Goal: Navigation & Orientation: Find specific page/section

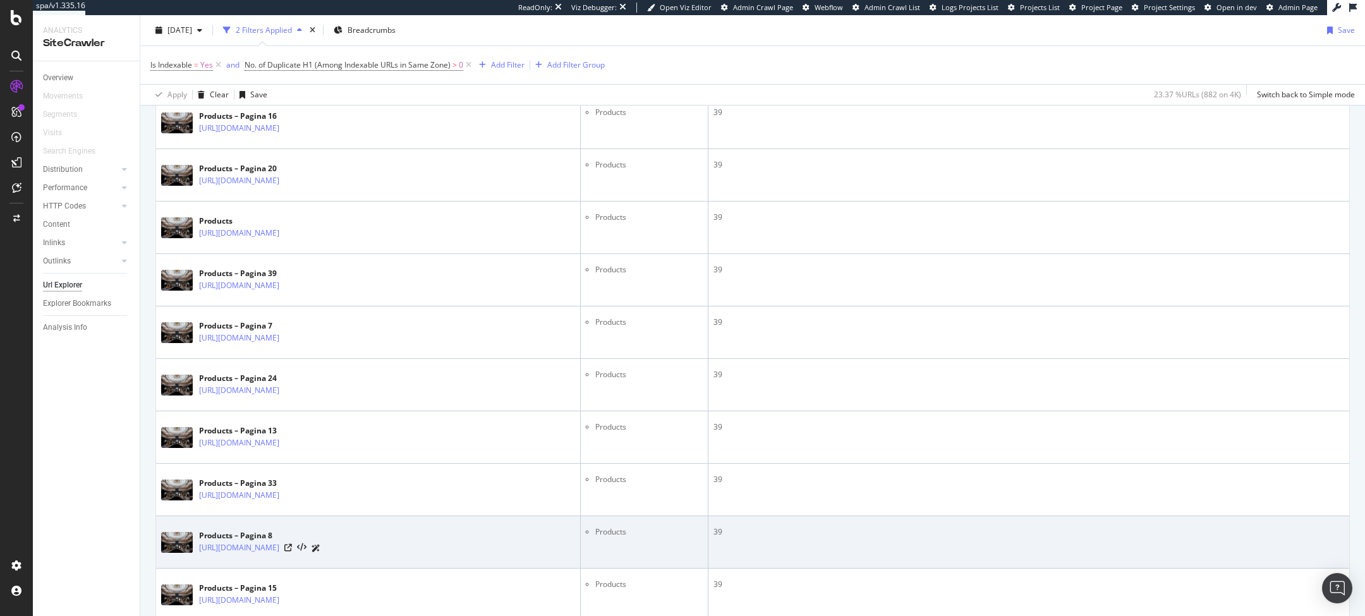
scroll to position [614, 0]
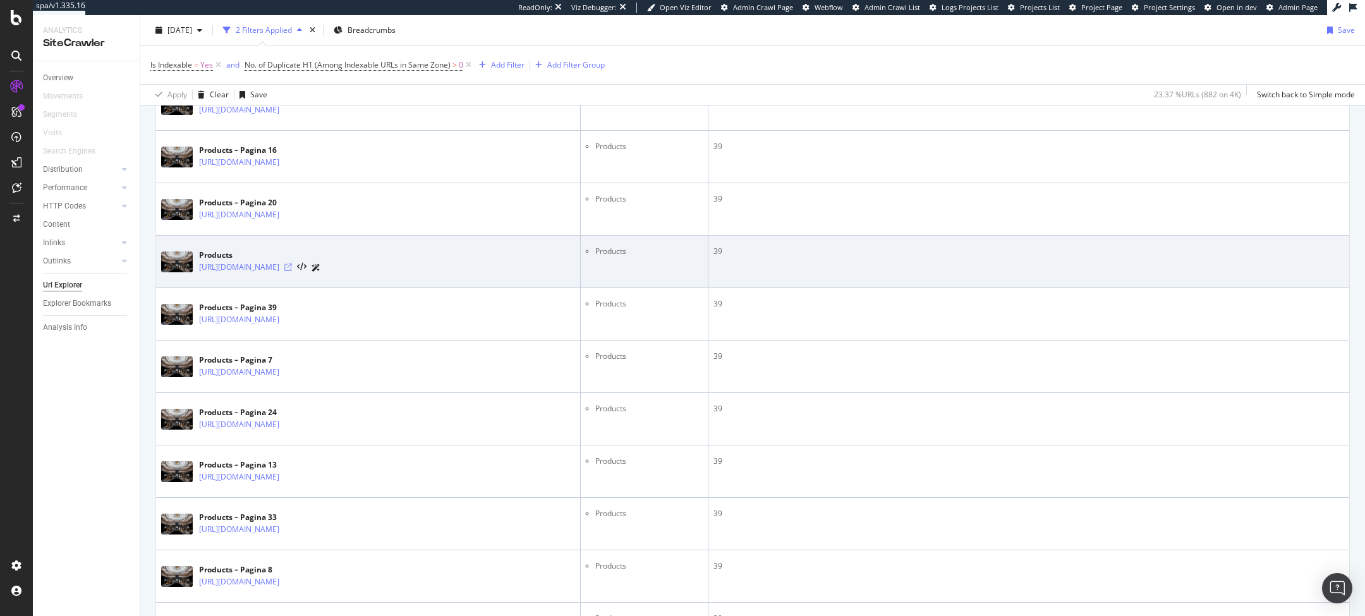
click at [292, 267] on icon at bounding box center [288, 267] width 8 height 8
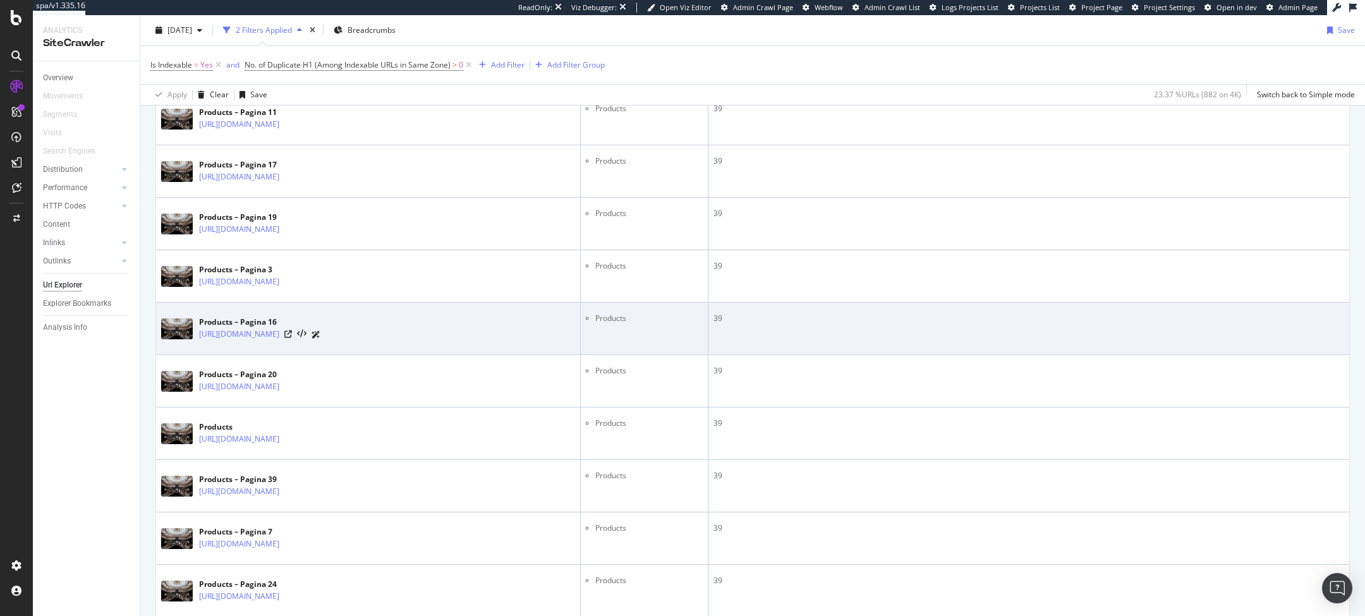
scroll to position [0, 0]
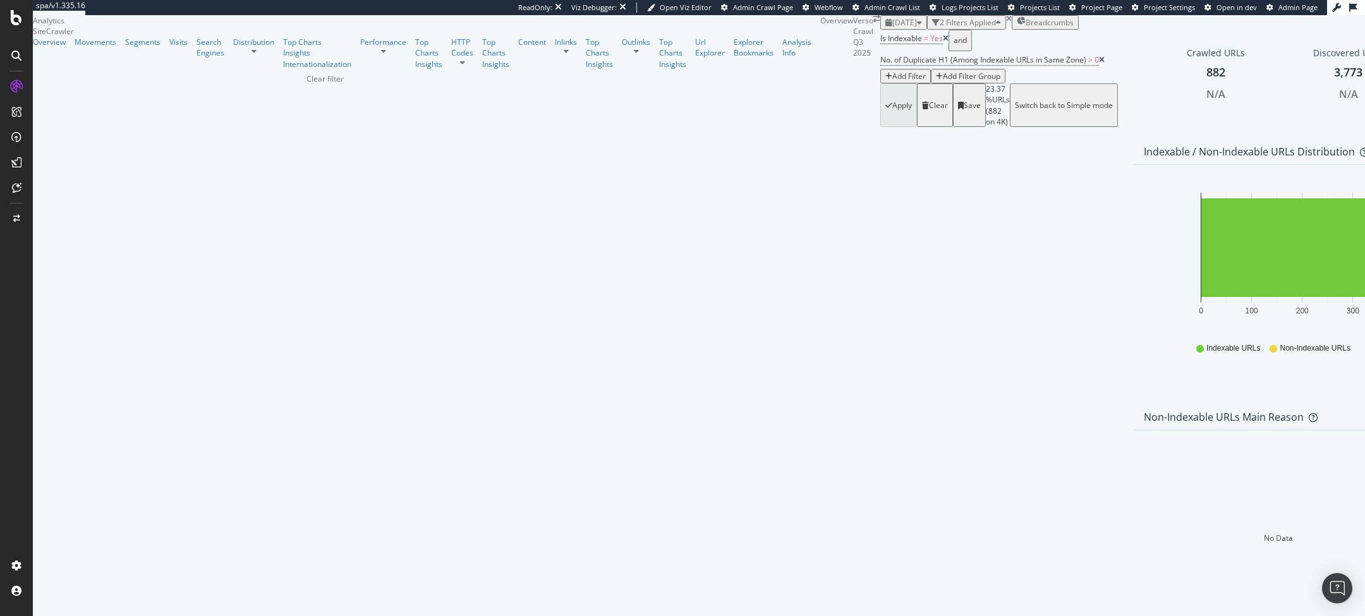
click at [1006, 23] on icon "times" at bounding box center [1009, 19] width 6 height 8
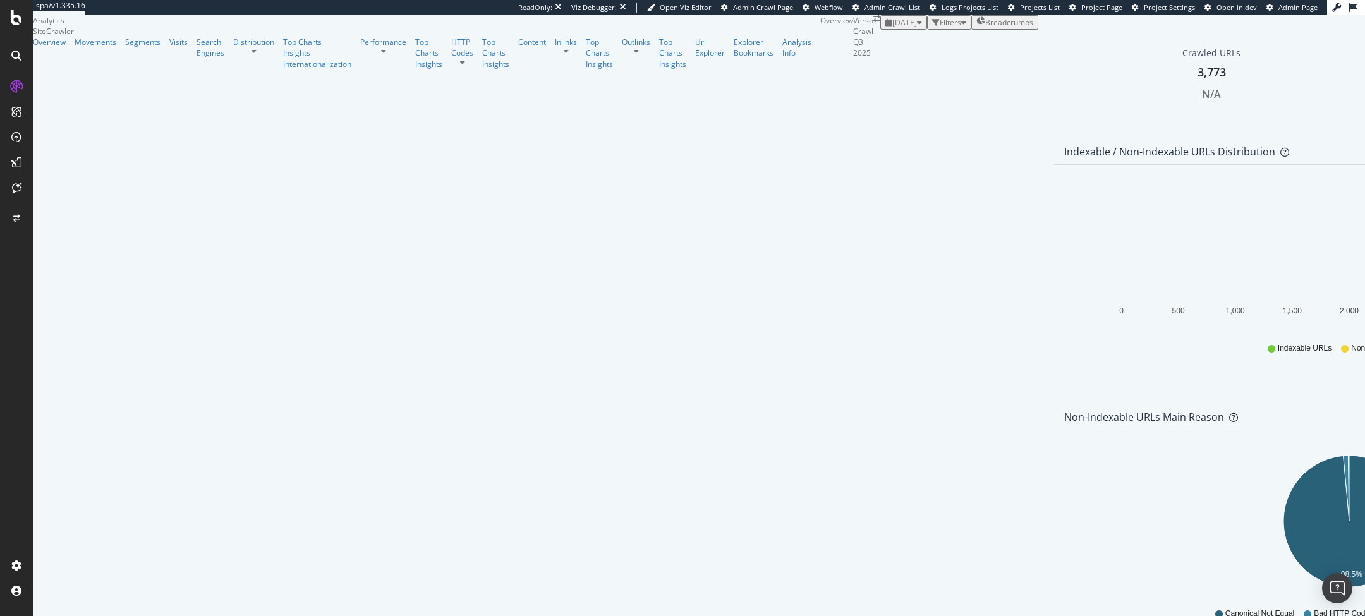
scroll to position [142, 0]
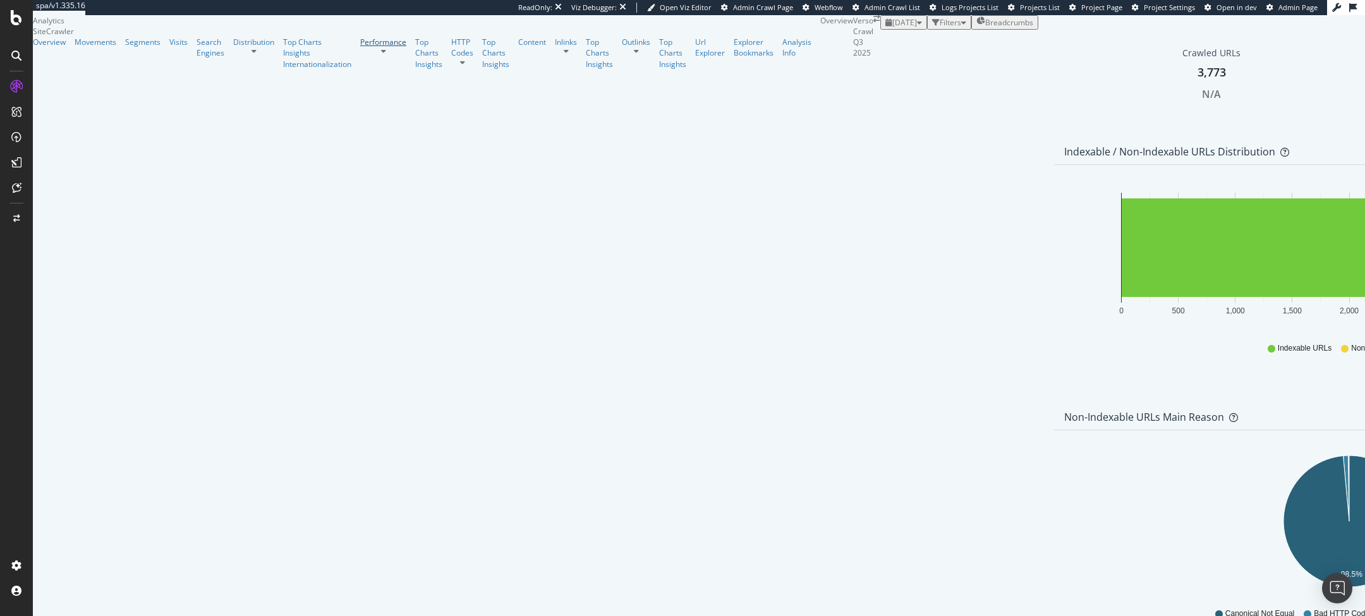
click at [360, 47] on div "Performance" at bounding box center [383, 42] width 46 height 11
